Goal: Book appointment/travel/reservation

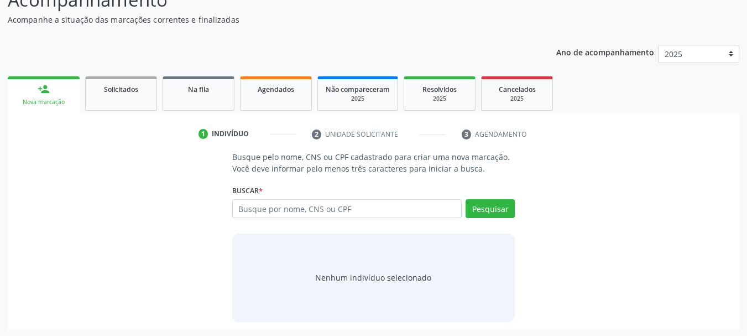
scroll to position [91, 0]
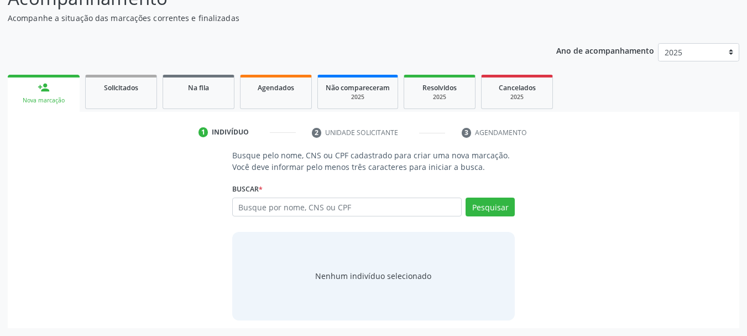
click at [377, 205] on input "text" at bounding box center [347, 206] width 230 height 19
type input "15335340451"
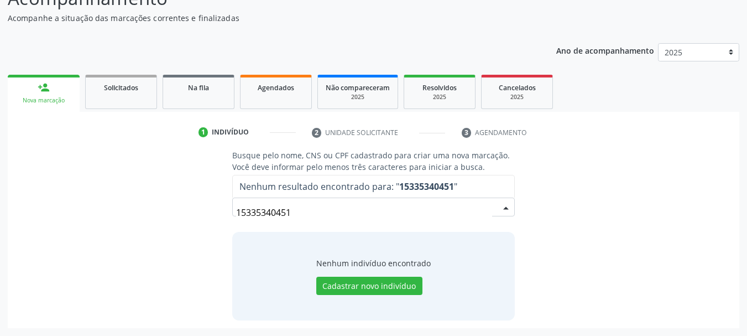
click at [462, 211] on input "15335340451" at bounding box center [364, 212] width 257 height 22
click at [249, 215] on input "15335340451" at bounding box center [364, 212] width 257 height 22
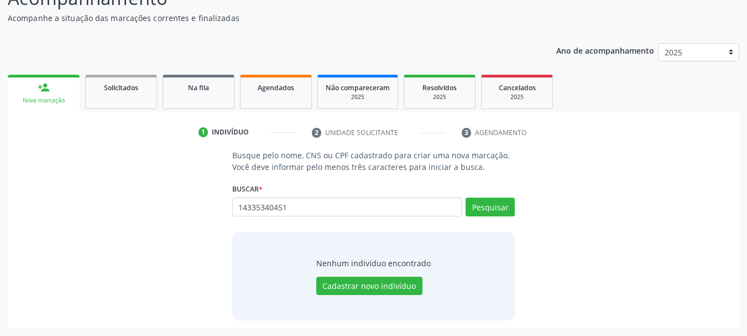
type input "14335340451"
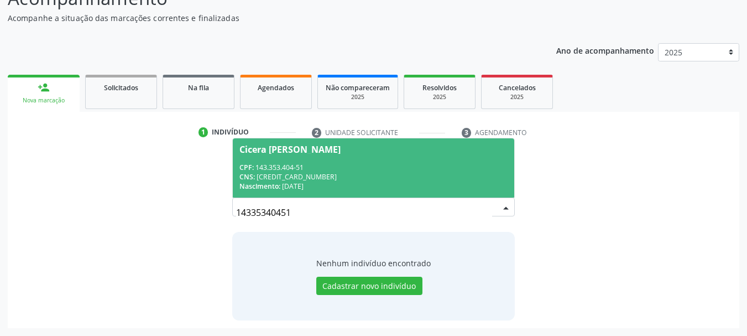
click at [357, 168] on div "CPF: 143.353.404-51" at bounding box center [374, 167] width 269 height 9
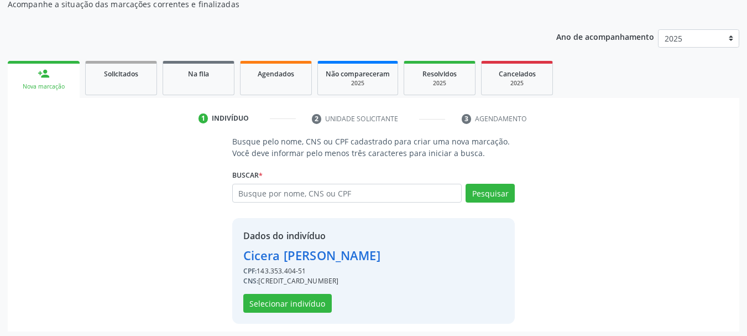
scroll to position [108, 0]
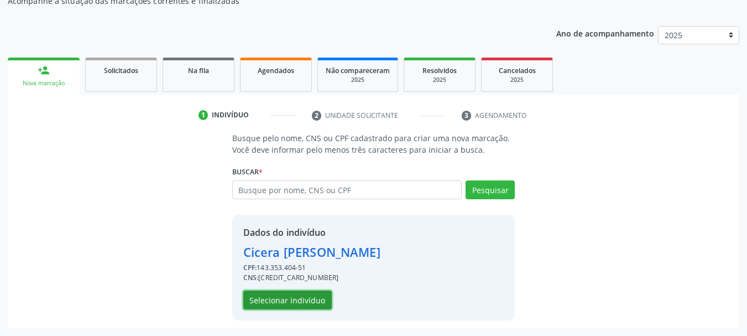
click at [306, 291] on button "Selecionar indivíduo" at bounding box center [287, 299] width 89 height 19
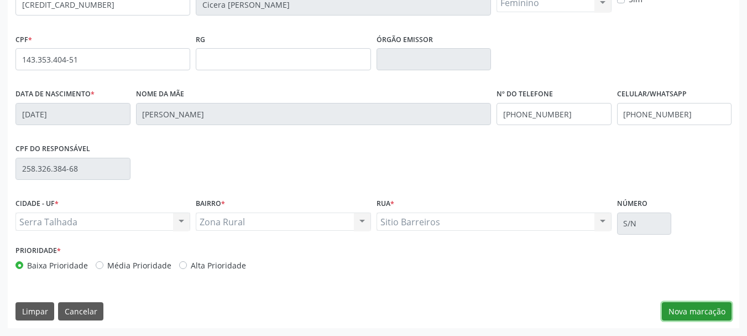
click at [692, 305] on button "Nova marcação" at bounding box center [697, 311] width 70 height 19
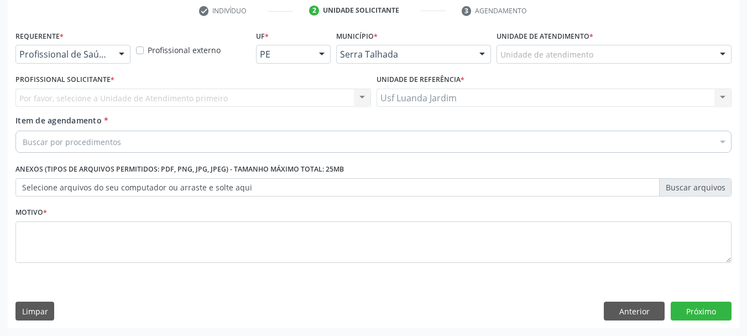
scroll to position [212, 0]
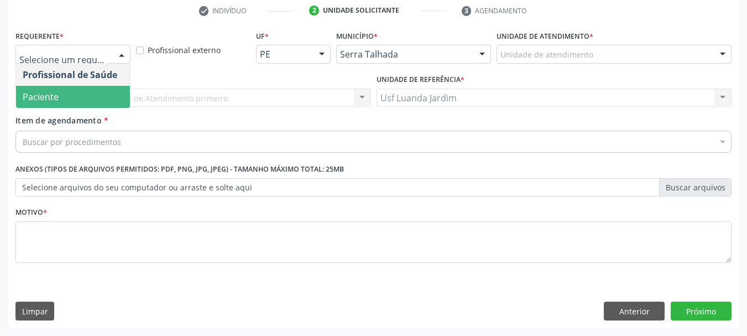
click at [103, 89] on span "Paciente" at bounding box center [73, 97] width 114 height 22
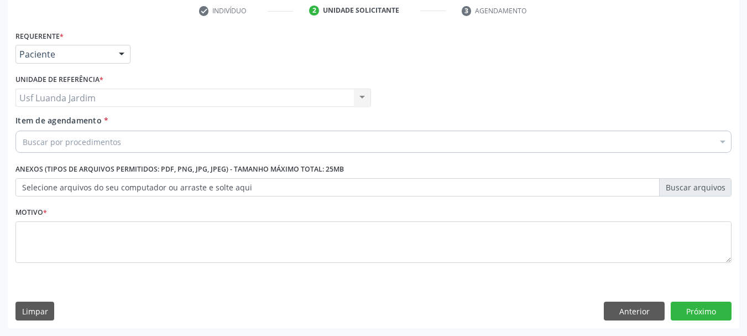
click at [93, 155] on div "Item de agendamento * Buscar por procedimentos Selecionar todos 0304070076 - .Q…" at bounding box center [374, 136] width 722 height 43
click at [96, 149] on div "Buscar por procedimentos" at bounding box center [373, 142] width 716 height 22
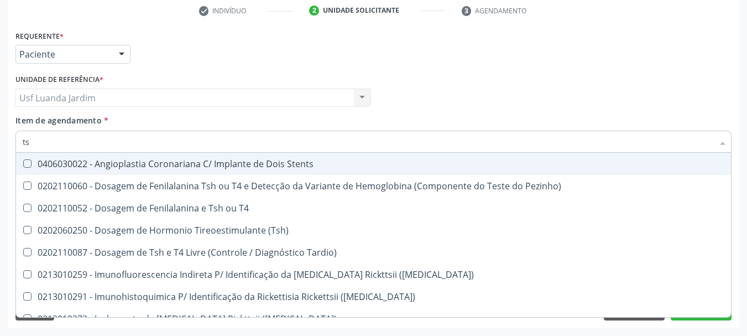
type input "tsh"
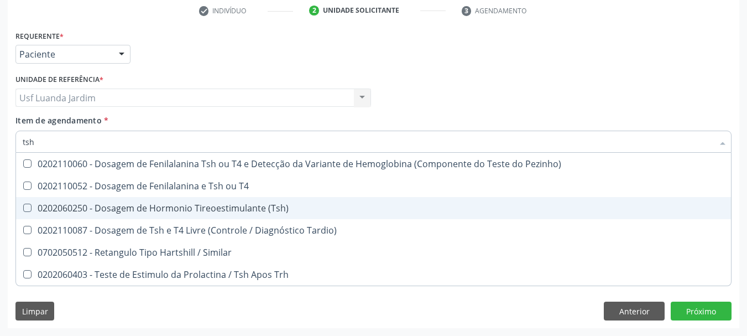
click at [203, 211] on div "0202060250 - Dosagem de Hormonio Tireoestimulante (Tsh)" at bounding box center [374, 208] width 702 height 9
checkbox \(Tsh\) "true"
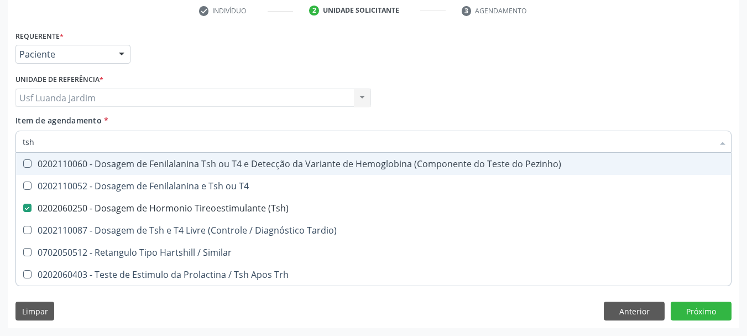
type input "ts"
checkbox \(Tsh\) "false"
checkbox Tardio\) "true"
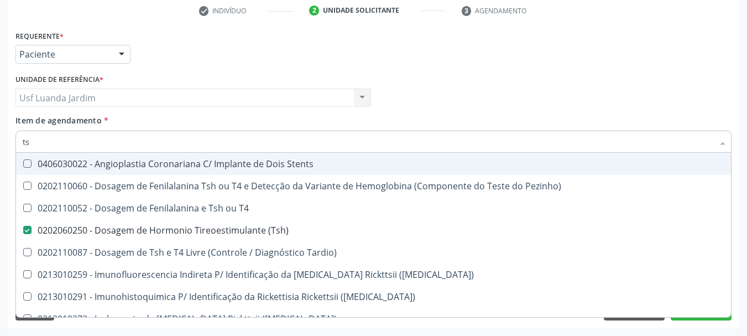
type input "t"
checkbox \(Tsh\) "false"
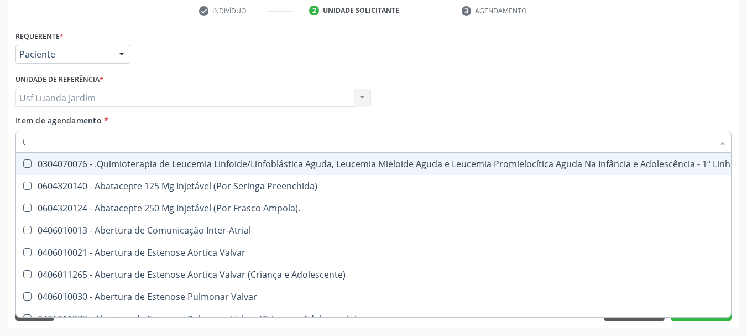
type input "t4"
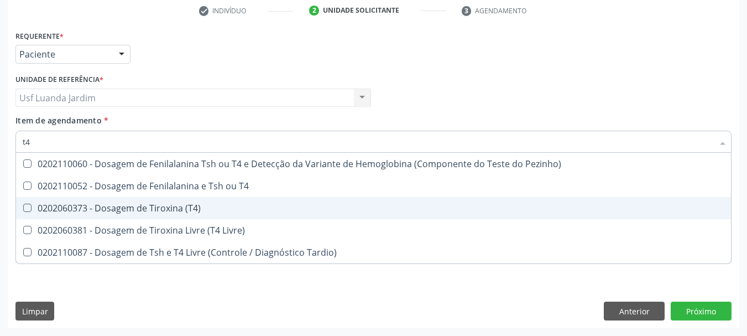
click at [266, 205] on div "0202060373 - Dosagem de Tiroxina (T4)" at bounding box center [374, 208] width 702 height 9
checkbox \(T4\) "true"
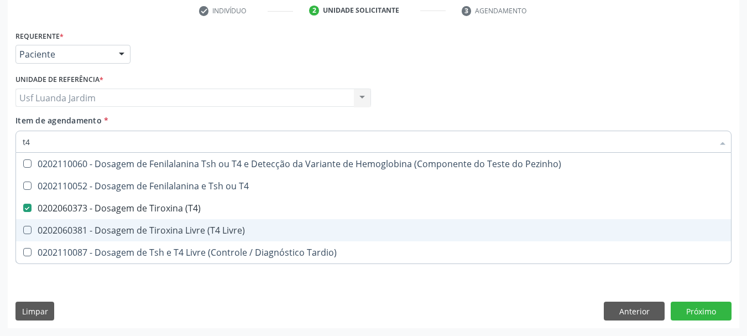
click at [287, 232] on div "0202060381 - Dosagem de Tiroxina Livre (T4 Livre)" at bounding box center [374, 230] width 702 height 9
checkbox Livre\) "true"
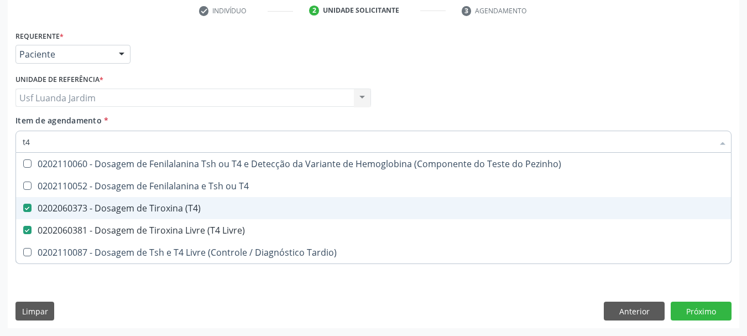
click at [287, 212] on div "0202060373 - Dosagem de Tiroxina (T4)" at bounding box center [374, 208] width 702 height 9
checkbox \(T4\) "false"
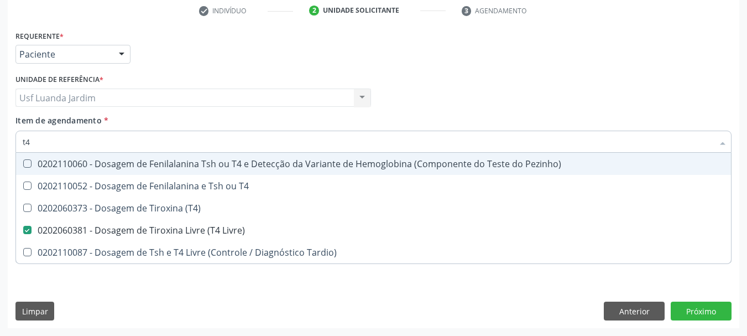
click at [292, 144] on input "t4" at bounding box center [368, 142] width 691 height 22
type input "t"
checkbox Livre\) "false"
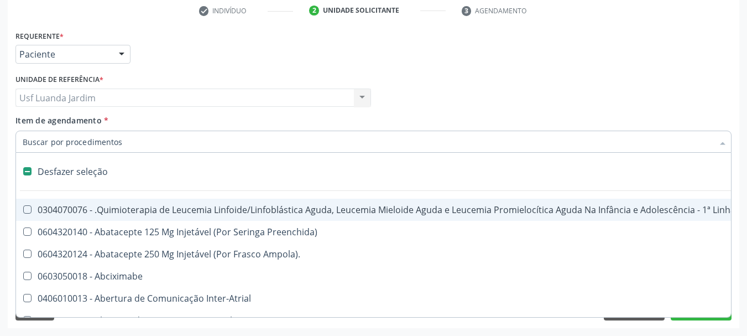
type input "v"
checkbox Pele "true"
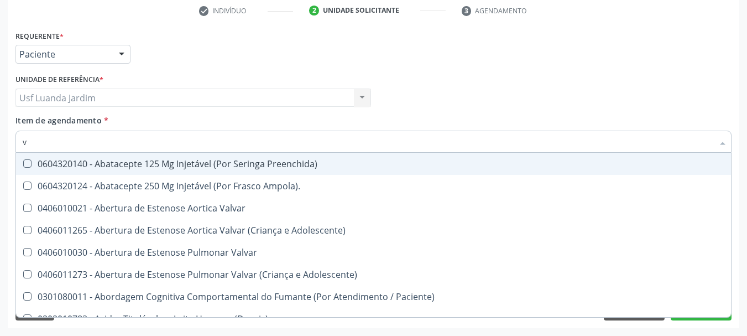
type input "vi"
checkbox Livre\) "false"
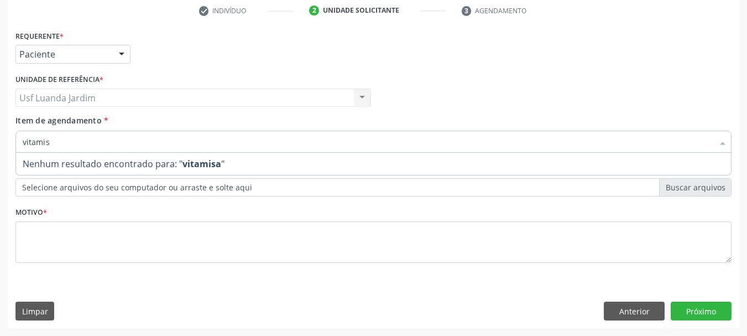
type input "vitami"
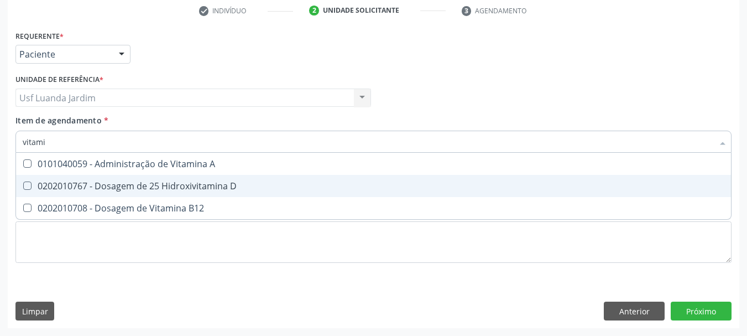
click at [358, 179] on span "0202010767 - Dosagem de 25 Hidroxivitamina D" at bounding box center [373, 186] width 715 height 22
checkbox D "true"
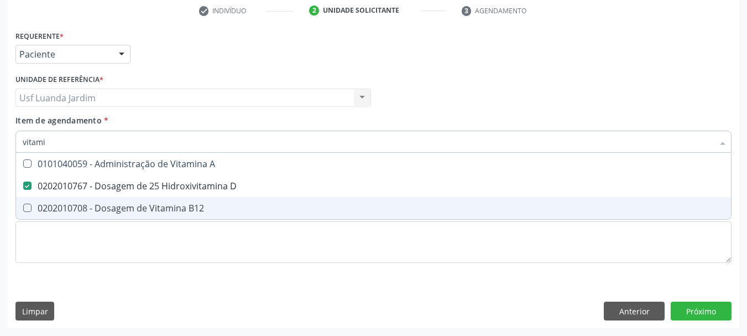
click at [222, 200] on span "0202010708 - Dosagem de Vitamina B12" at bounding box center [373, 208] width 715 height 22
checkbox B12 "true"
click at [529, 293] on div "Requerente * Paciente Profissional de Saúde Paciente Nenhum resultado encontrad…" at bounding box center [374, 178] width 732 height 300
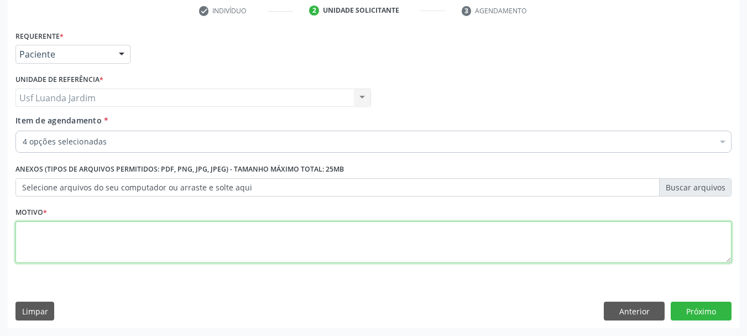
click at [458, 248] on textarea at bounding box center [373, 242] width 716 height 42
type textarea "d"
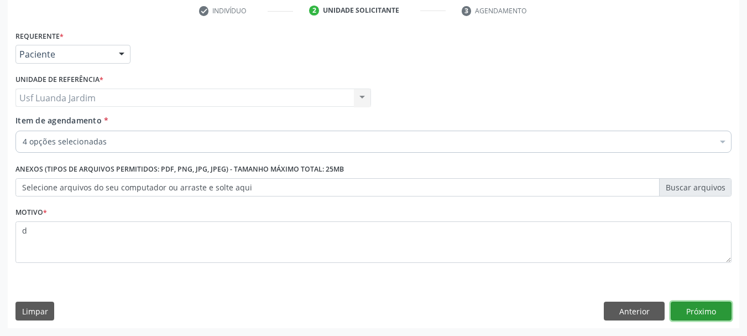
click at [694, 305] on button "Próximo" at bounding box center [701, 311] width 61 height 19
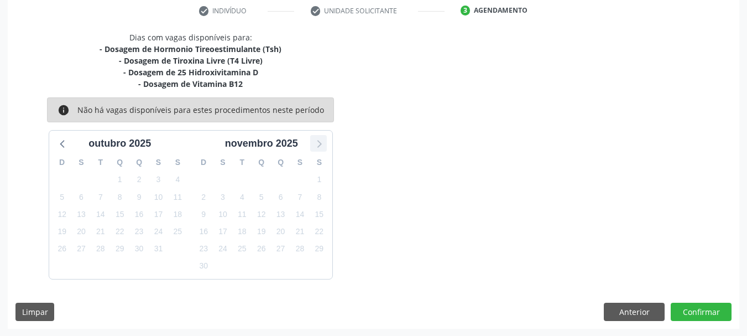
click at [319, 147] on icon at bounding box center [320, 145] width 4 height 8
click at [68, 141] on icon at bounding box center [63, 143] width 14 height 14
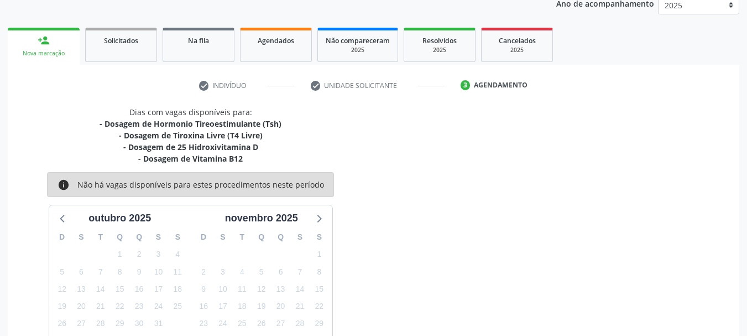
scroll to position [157, 0]
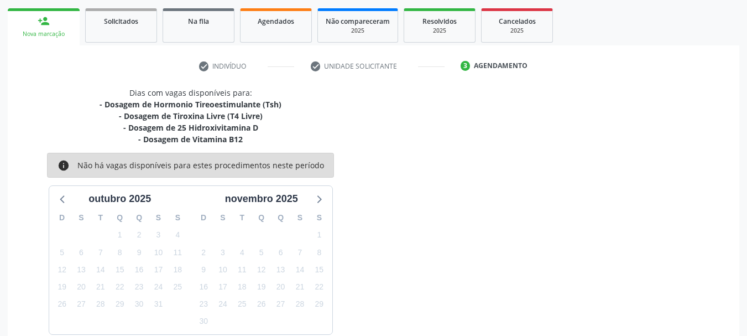
click at [54, 195] on div "outubro 2025" at bounding box center [120, 196] width 142 height 20
click at [55, 195] on div at bounding box center [63, 198] width 17 height 17
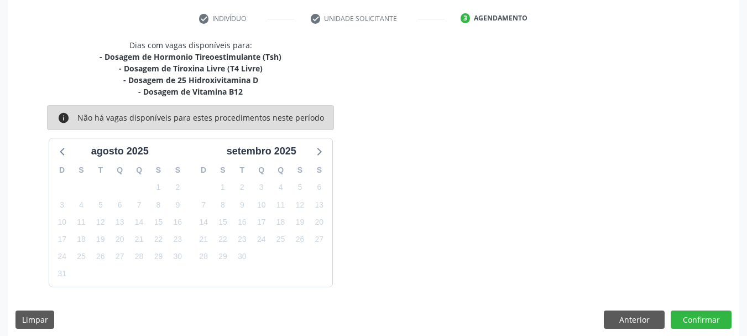
scroll to position [213, 0]
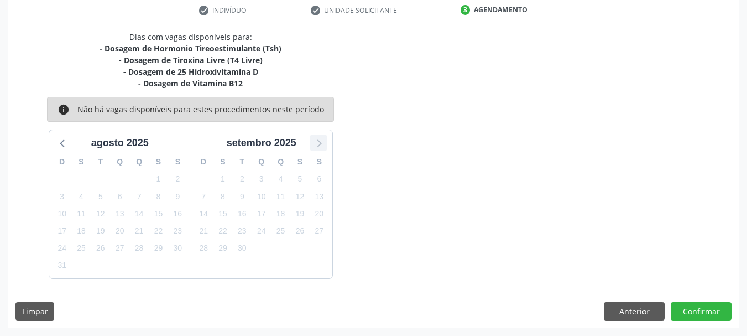
click at [318, 145] on icon at bounding box center [318, 143] width 14 height 14
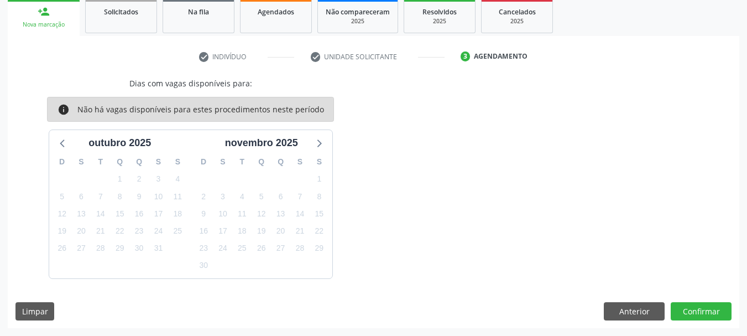
scroll to position [0, 0]
